Goal: Task Accomplishment & Management: Complete application form

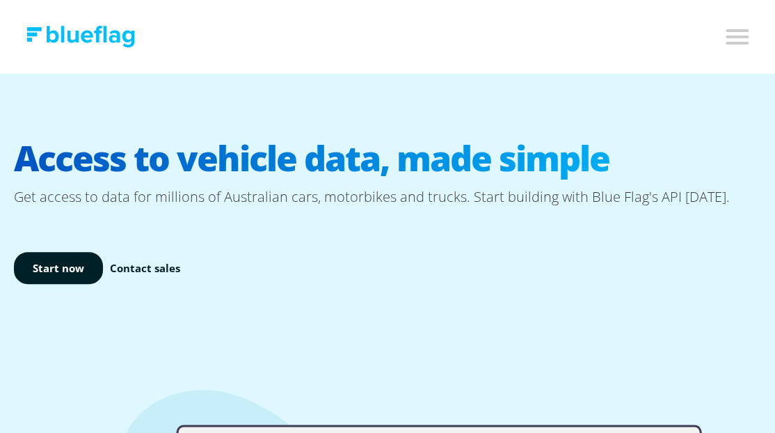
click at [737, 35] on input "Toggle mobile navigation menu" at bounding box center [736, 35] width 28 height 22
checkbox input "true"
click at [46, 270] on link "Start now" at bounding box center [58, 268] width 89 height 33
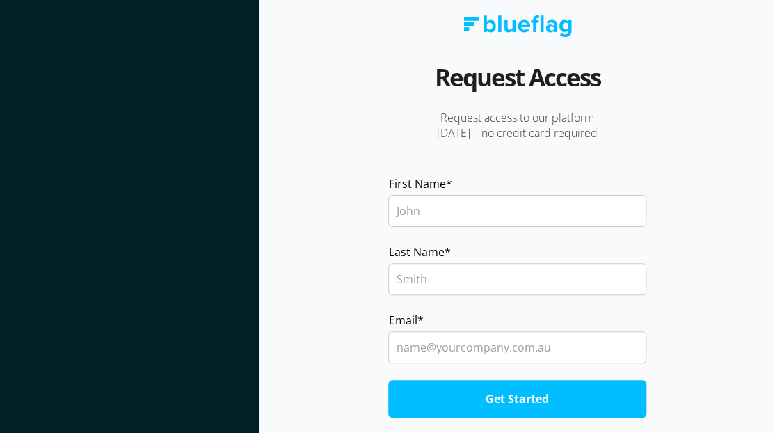
click at [465, 220] on input "First Name *" at bounding box center [516, 211] width 257 height 32
type input "dandi"
